Goal: Information Seeking & Learning: Learn about a topic

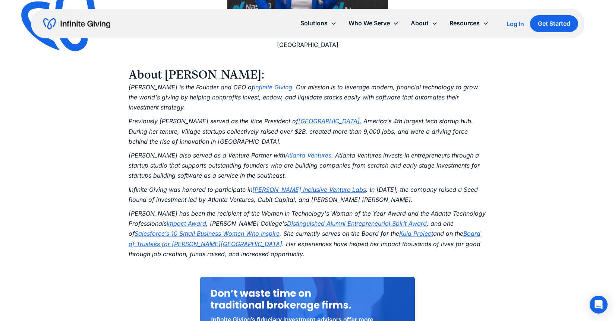
scroll to position [1124, 0]
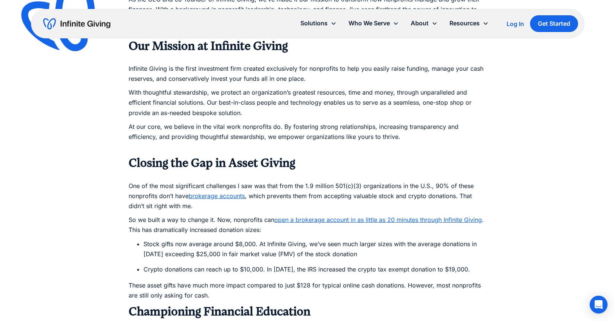
scroll to position [432, 0]
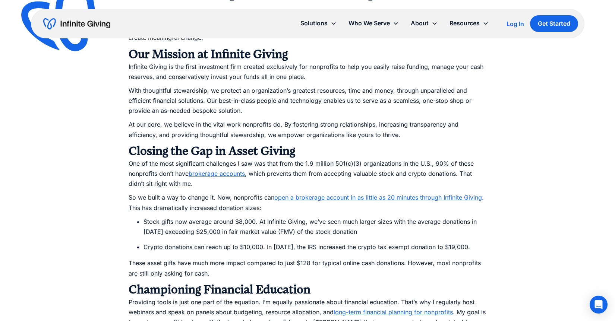
scroll to position [455, 0]
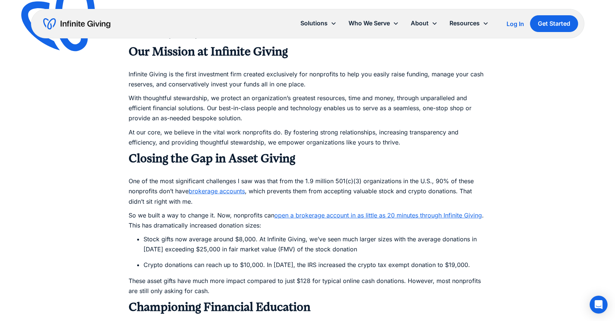
click at [82, 180] on div "About Us Meet our Founder and CEO - Karen Houghton I’ve made it my mission to t…" at bounding box center [307, 307] width 615 height 1502
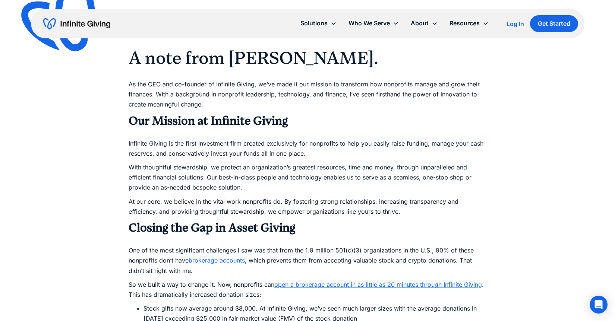
scroll to position [377, 0]
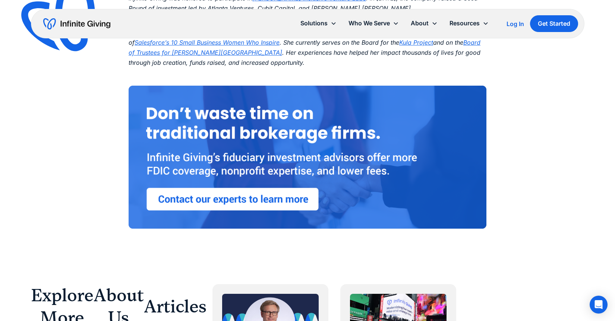
scroll to position [1241, 0]
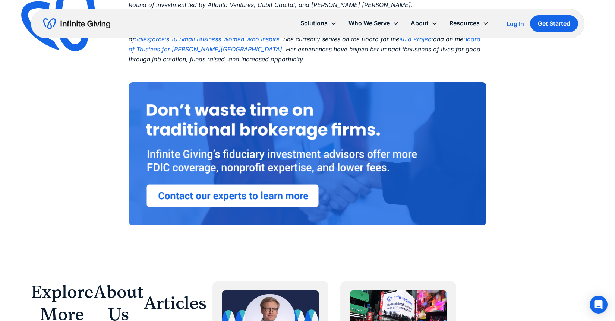
click at [202, 146] on img at bounding box center [308, 153] width 358 height 143
